Goal: Task Accomplishment & Management: Complete application form

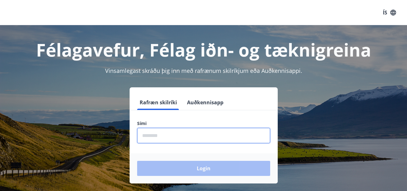
click at [172, 130] on input "phone" at bounding box center [203, 135] width 133 height 15
type input "********"
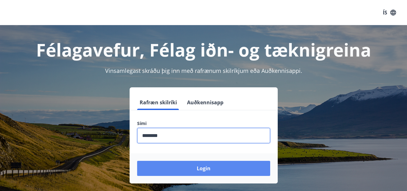
click at [182, 164] on button "Login" at bounding box center [203, 168] width 133 height 15
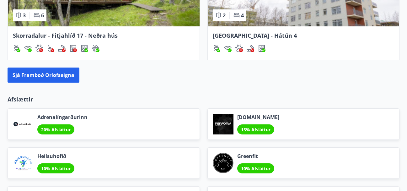
scroll to position [721, 0]
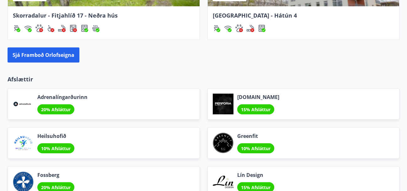
click at [46, 99] on span "Adrenalíngarðurinn" at bounding box center [62, 96] width 50 height 7
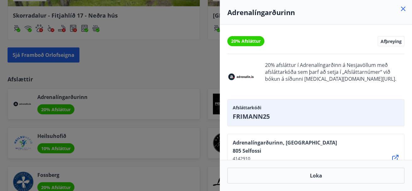
click at [406, 9] on icon at bounding box center [403, 9] width 8 height 8
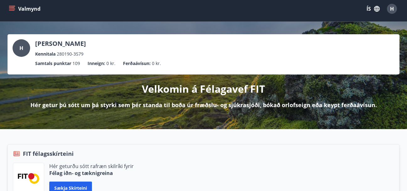
scroll to position [0, 0]
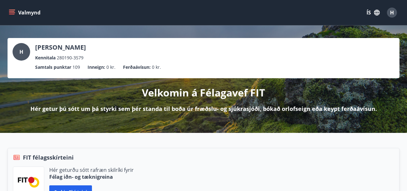
click at [15, 11] on button "Valmynd" at bounding box center [25, 12] width 35 height 11
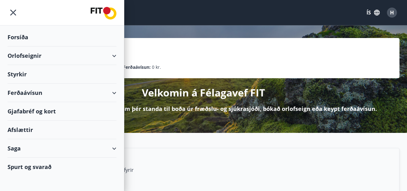
click at [34, 58] on div "Orlofseignir" at bounding box center [62, 55] width 109 height 19
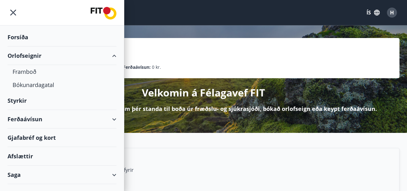
click at [34, 58] on div "Orlofseignir" at bounding box center [62, 55] width 109 height 19
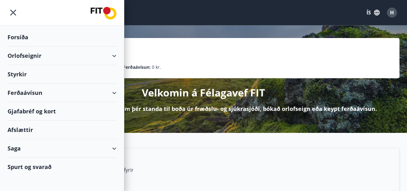
click at [20, 74] on div "Styrkir" at bounding box center [62, 74] width 109 height 19
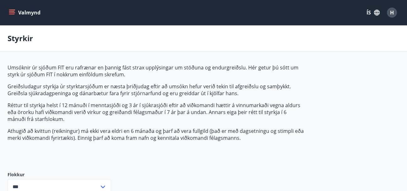
type input "***"
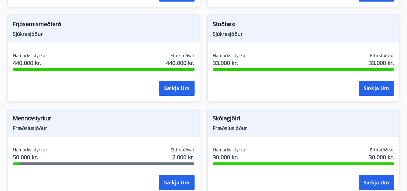
scroll to position [672, 0]
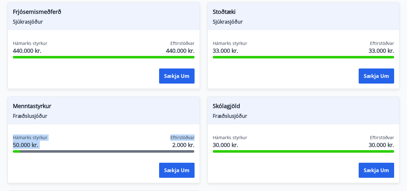
drag, startPoint x: 13, startPoint y: 136, endPoint x: 196, endPoint y: 134, distance: 183.2
click at [196, 134] on div "Menntastyrkur Fræðslusjóður Hámarks styrkur 50.000 kr. Eftirstöðvar 2.000 kr. S…" at bounding box center [104, 139] width 192 height 87
copy div "Hámarks styrkur 50.000 kr. Eftirstöðvar"
click at [152, 122] on div "Menntastyrkur Fræðslusjóður" at bounding box center [104, 111] width 192 height 28
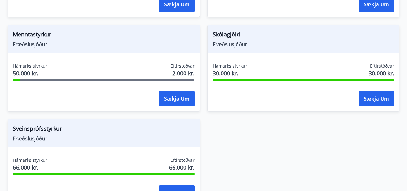
scroll to position [749, 0]
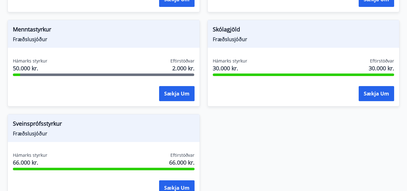
click at [89, 54] on div "Menntastyrkur Fræðslusjóður Hámarks styrkur 50.000 kr. Eftirstöðvar 2.000 kr. S…" at bounding box center [104, 63] width 192 height 87
click at [80, 83] on div "Hámarks styrkur 50.000 kr. Eftirstöðvar 2.000 kr. Sækja um" at bounding box center [104, 81] width 192 height 46
click at [175, 98] on button "Sækja um" at bounding box center [176, 93] width 35 height 15
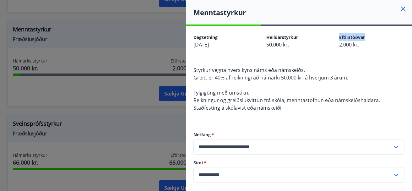
drag, startPoint x: 336, startPoint y: 36, endPoint x: 365, endPoint y: 36, distance: 29.5
click at [365, 36] on div "Eftirstöðvar" at bounding box center [371, 37] width 65 height 8
click at [399, 11] on icon at bounding box center [403, 9] width 8 height 8
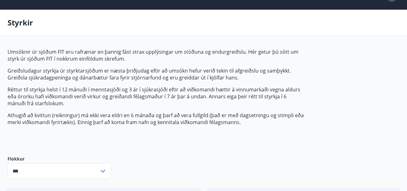
scroll to position [0, 0]
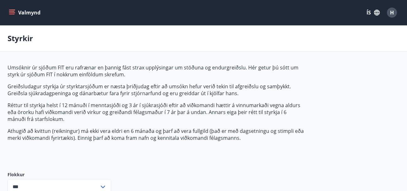
click at [12, 10] on icon "menu" at bounding box center [12, 10] width 7 height 1
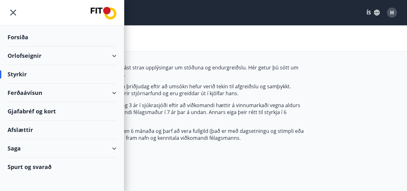
click at [27, 57] on div "Orlofseignir" at bounding box center [62, 55] width 109 height 19
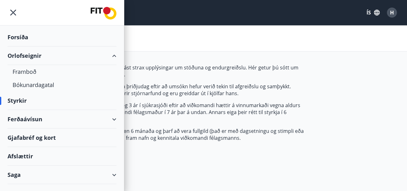
click at [24, 120] on div "Ferðaávísun" at bounding box center [62, 119] width 109 height 19
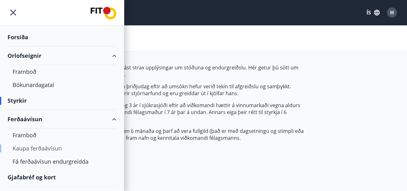
click at [41, 147] on div "Kaupa ferðaávísun" at bounding box center [62, 147] width 99 height 13
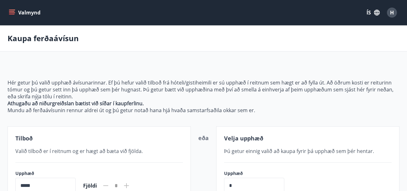
click at [12, 13] on icon "menu" at bounding box center [12, 12] width 7 height 1
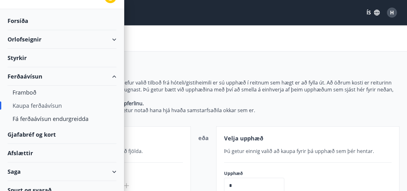
scroll to position [24, 0]
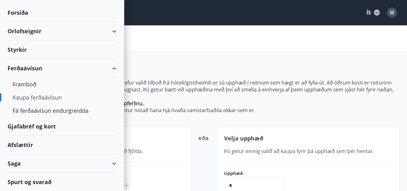
click at [28, 161] on div "Saga" at bounding box center [62, 163] width 109 height 19
click at [22, 149] on div "Afslættir" at bounding box center [62, 144] width 109 height 19
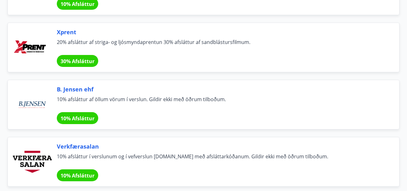
scroll to position [2284, 0]
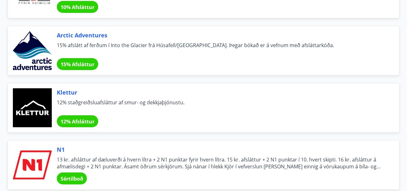
click at [24, 53] on div at bounding box center [32, 50] width 39 height 39
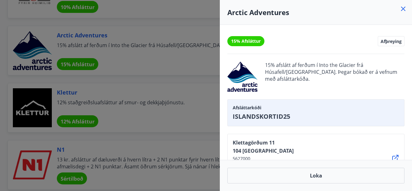
click at [406, 8] on div "Arctic Adventures" at bounding box center [316, 12] width 192 height 25
click at [405, 8] on icon at bounding box center [403, 9] width 8 height 8
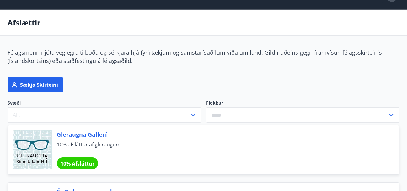
scroll to position [0, 0]
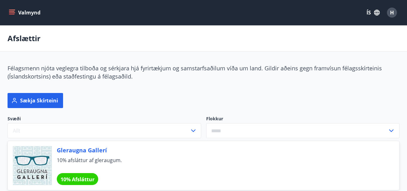
click at [370, 12] on button "ÍS" at bounding box center [373, 12] width 20 height 11
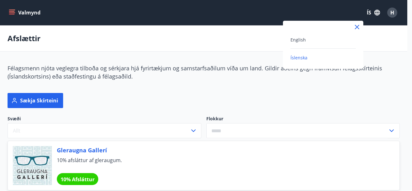
click at [343, 6] on div at bounding box center [206, 95] width 412 height 191
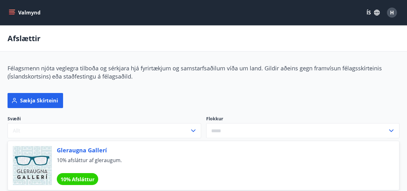
click at [9, 12] on icon "menu" at bounding box center [12, 12] width 6 height 6
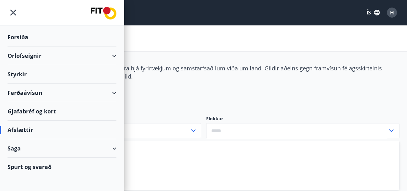
click at [107, 148] on div "Saga" at bounding box center [62, 148] width 109 height 19
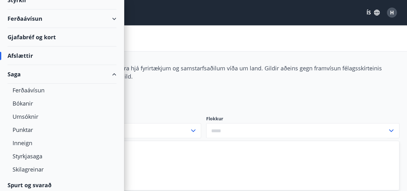
scroll to position [77, 0]
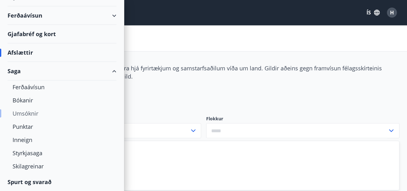
click at [24, 111] on div "Umsóknir" at bounding box center [62, 113] width 99 height 13
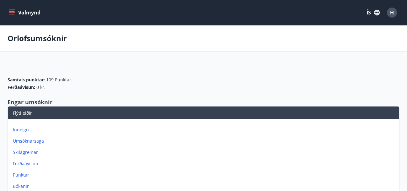
click at [13, 10] on icon "menu" at bounding box center [12, 10] width 7 height 1
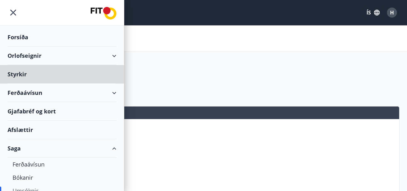
click at [20, 34] on div "Forsíða" at bounding box center [62, 37] width 109 height 19
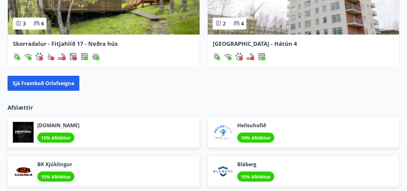
scroll to position [691, 0]
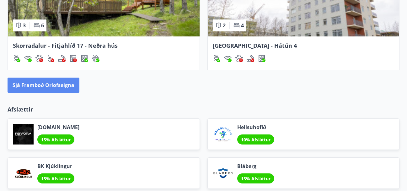
click at [37, 86] on button "Sjá framboð orlofseigna" at bounding box center [44, 84] width 72 height 15
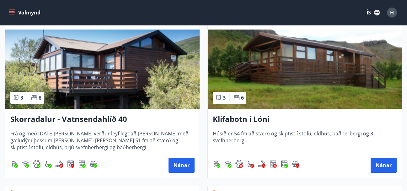
scroll to position [118, 0]
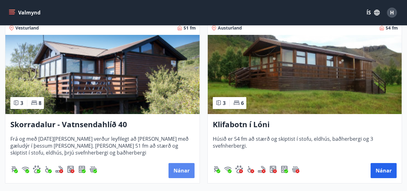
click at [181, 167] on button "Nánar" at bounding box center [181, 170] width 26 height 15
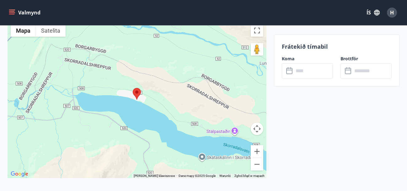
scroll to position [923, 0]
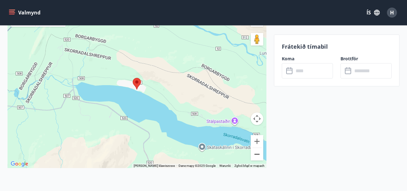
click at [261, 148] on button "Pomniejsz" at bounding box center [257, 154] width 13 height 13
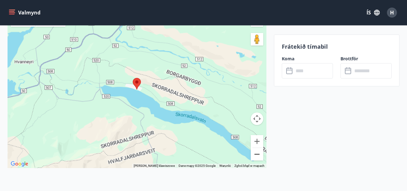
click at [261, 148] on button "Pomniejsz" at bounding box center [257, 154] width 13 height 13
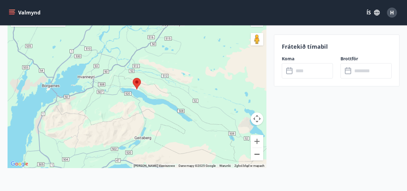
click at [261, 148] on button "Pomniejsz" at bounding box center [257, 154] width 13 height 13
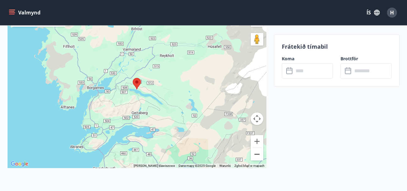
click at [261, 148] on button "Pomniejsz" at bounding box center [257, 154] width 13 height 13
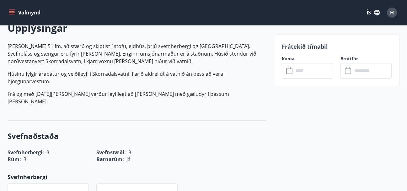
scroll to position [224, 0]
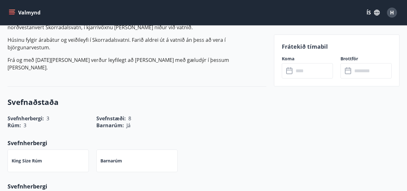
drag, startPoint x: 311, startPoint y: 79, endPoint x: 308, endPoint y: 73, distance: 6.0
click at [310, 78] on div "Frátekið tímabil Koma ​ ​ Brottför ​ ​" at bounding box center [336, 61] width 125 height 52
click at [307, 72] on input "text" at bounding box center [313, 70] width 39 height 15
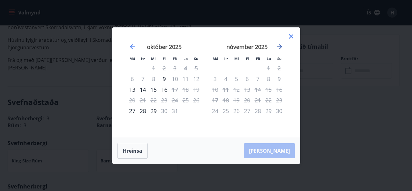
click at [279, 49] on icon "Move forward to switch to the next month." at bounding box center [279, 47] width 8 height 8
click at [285, 39] on div "[DATE] 1 2 3 4 5 6 7 8 9 10 11 12 13 14 15 16 17 18 19 20 21 22 23 24 25 26 27 …" at bounding box center [246, 86] width 83 height 103
click at [289, 37] on icon at bounding box center [291, 37] width 8 height 8
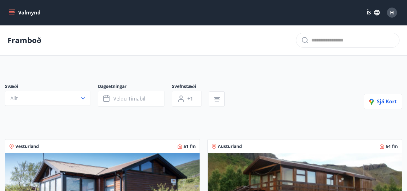
click at [11, 14] on icon "menu" at bounding box center [12, 14] width 6 height 1
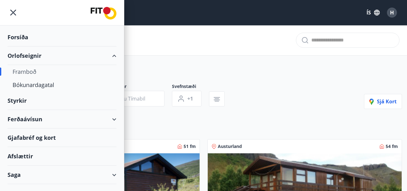
click at [22, 102] on div "Styrkir" at bounding box center [62, 100] width 109 height 19
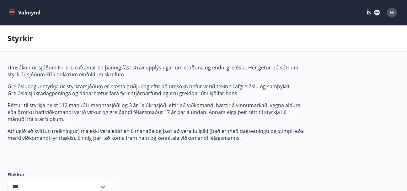
type input "***"
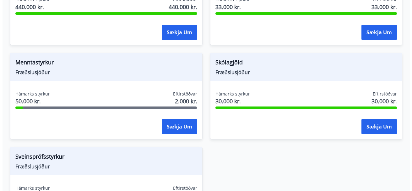
scroll to position [740, 0]
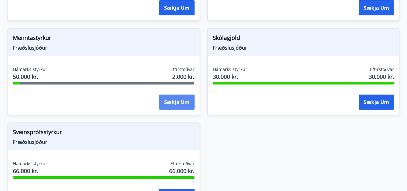
click at [174, 104] on button "Sækja um" at bounding box center [176, 101] width 35 height 15
